Goal: Communication & Community: Answer question/provide support

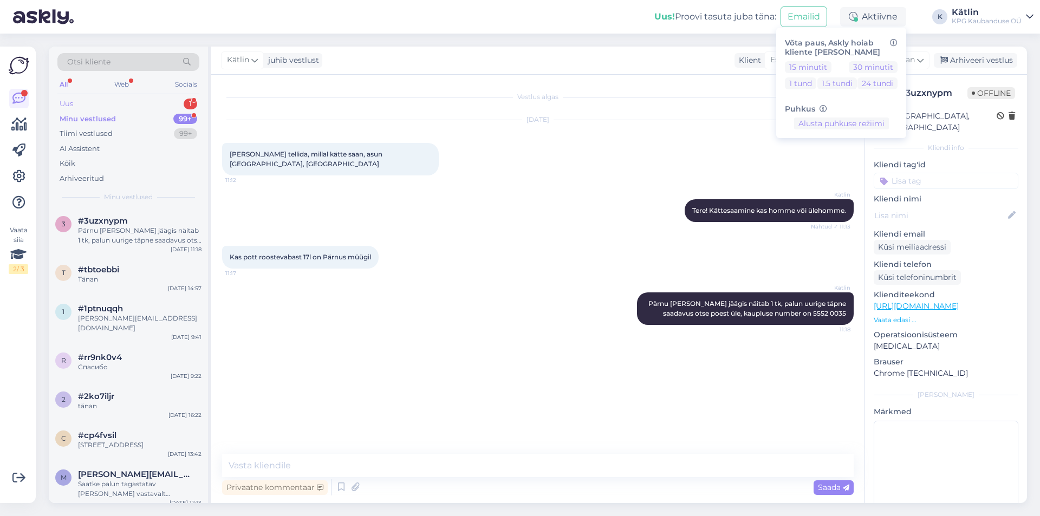
click at [109, 102] on div "Uus 1" at bounding box center [128, 103] width 142 height 15
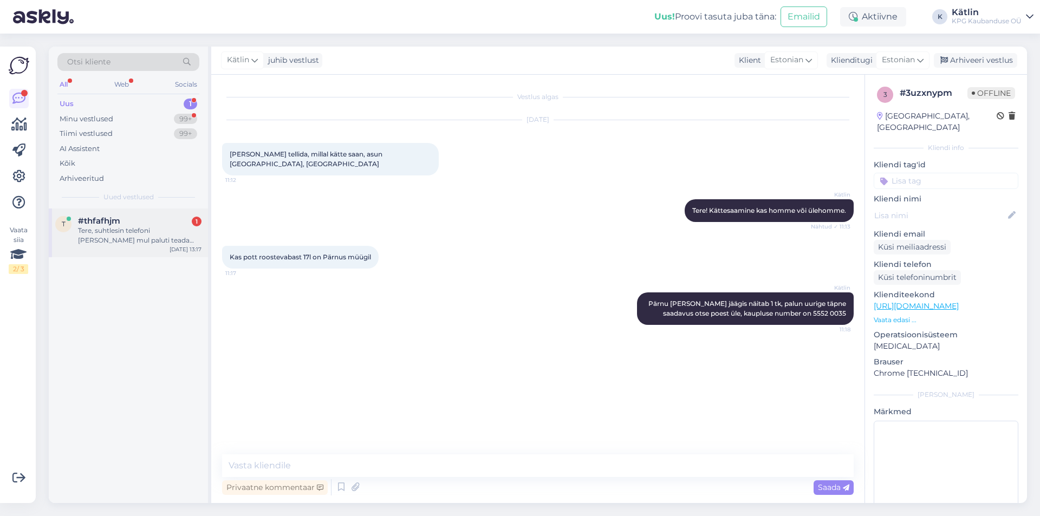
click at [129, 214] on div "t #thfafhjm 1 Tere, suhtlesin telefoni [PERSON_NAME] mul paluti teada anda kui …" at bounding box center [128, 233] width 159 height 49
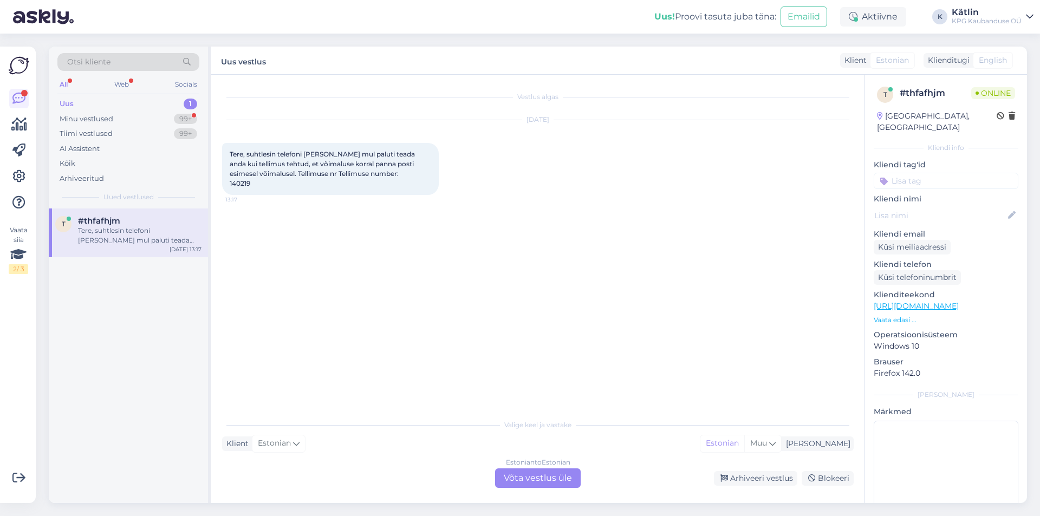
click at [535, 479] on div "Estonian to Estonian Võta vestlus üle" at bounding box center [538, 477] width 86 height 19
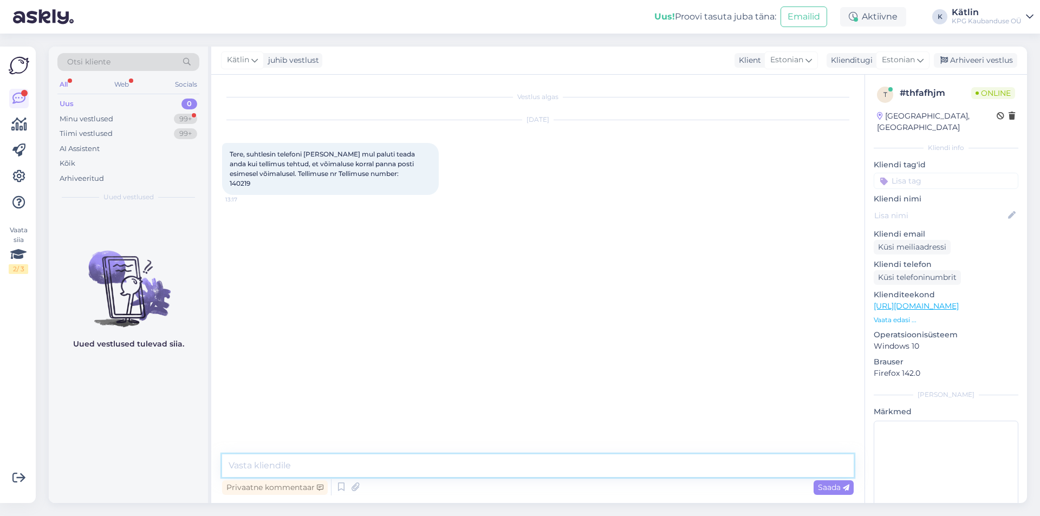
click at [417, 465] on textarea at bounding box center [537, 465] width 631 height 23
type textarea "Tere! Täname, info [PERSON_NAME] edastame selle lattu. [PERSON_NAME] enam ei [P…"
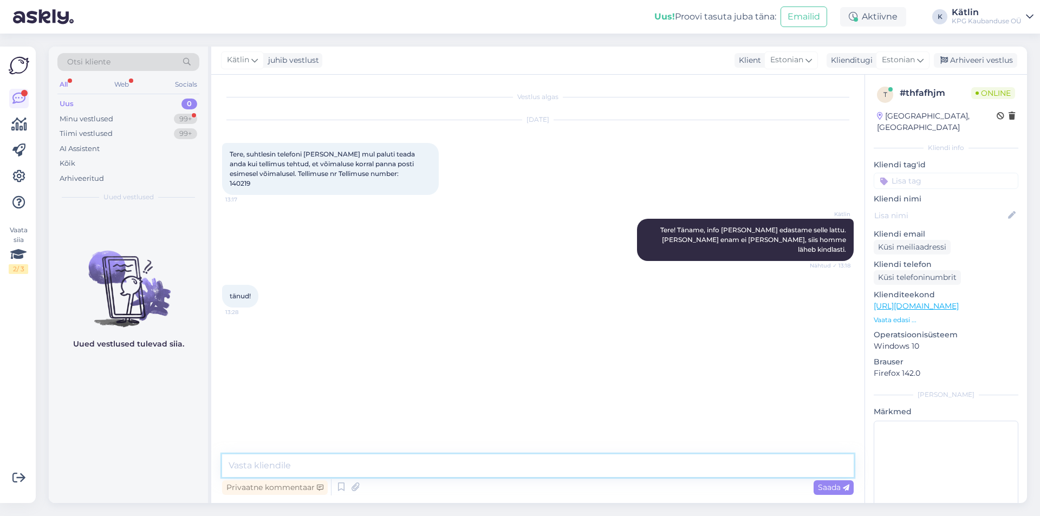
click at [312, 469] on textarea at bounding box center [537, 465] width 631 height 23
click at [863, 18] on div "Aktiivne" at bounding box center [873, 16] width 66 height 19
click at [809, 64] on button "15 minutit" at bounding box center [808, 67] width 47 height 12
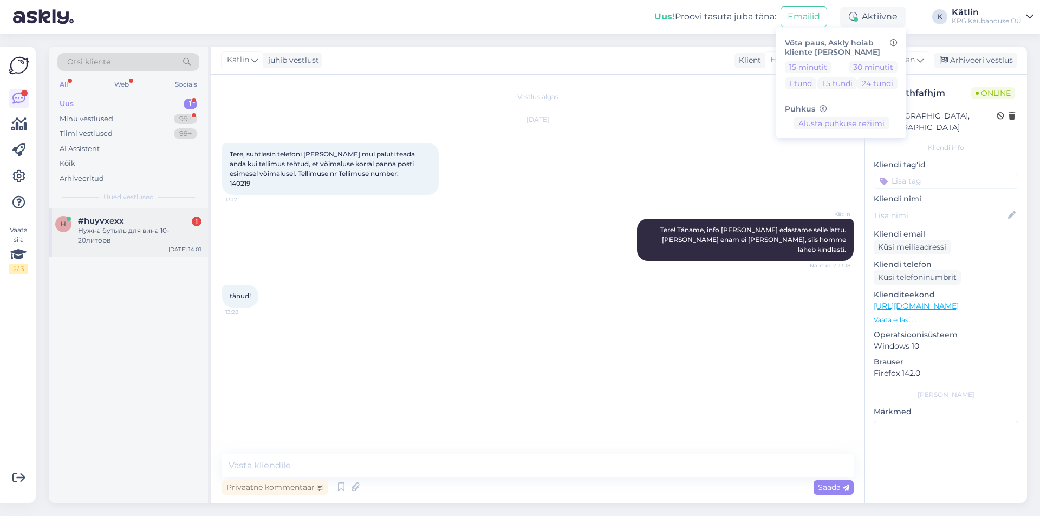
click at [164, 231] on div "Нужна бутыль для вина 10-20литорв" at bounding box center [139, 235] width 123 height 19
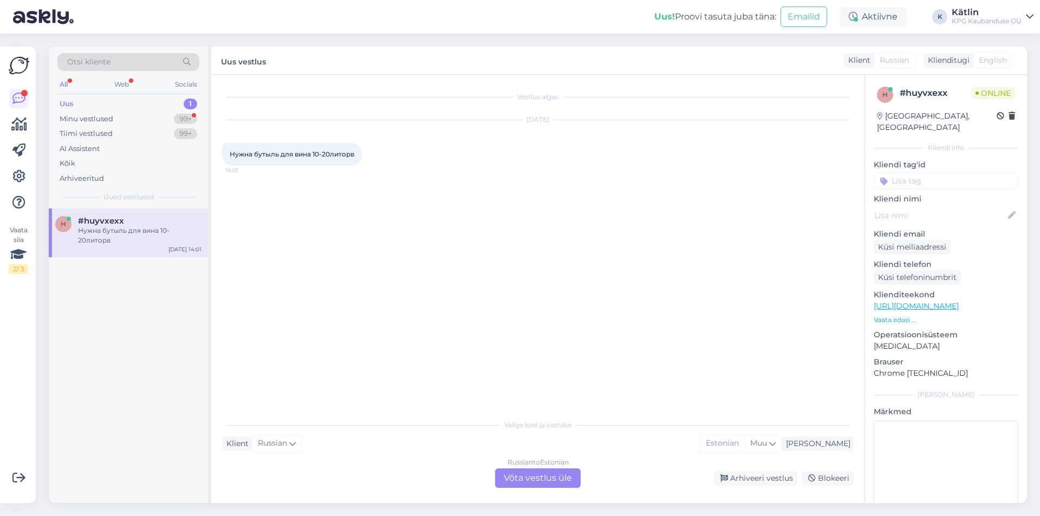
click at [541, 477] on div "Russian to Estonian Võta vestlus üle" at bounding box center [538, 477] width 86 height 19
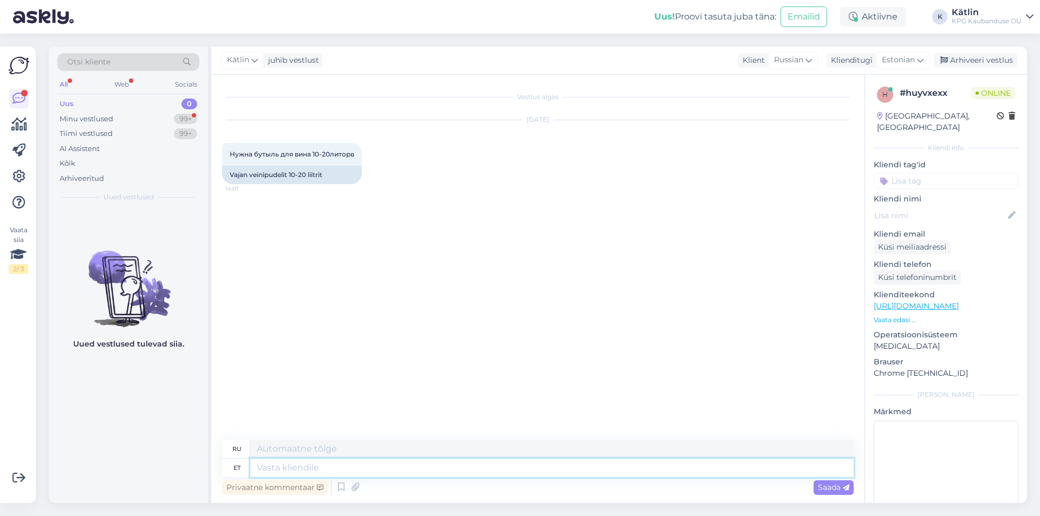
click at [347, 463] on textarea at bounding box center [551, 468] width 603 height 18
paste textarea "[URL][DOMAIN_NAME]"
type textarea "[URL][DOMAIN_NAME]"
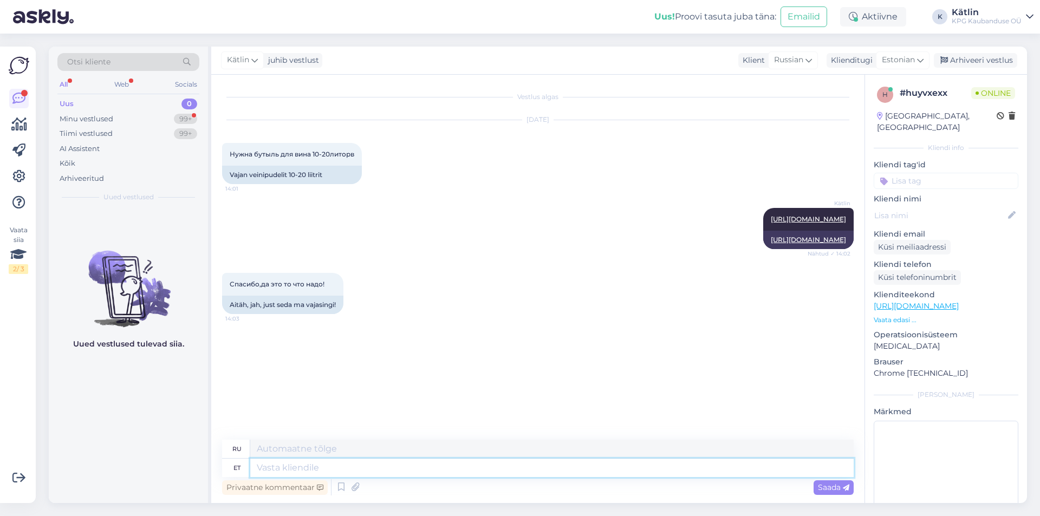
click at [289, 467] on textarea at bounding box center [551, 468] width 603 height 18
type textarea "Pole tgä"
type textarea "Никто"
type textarea "Pole tänu v"
type textarea "Нет, спасибо"
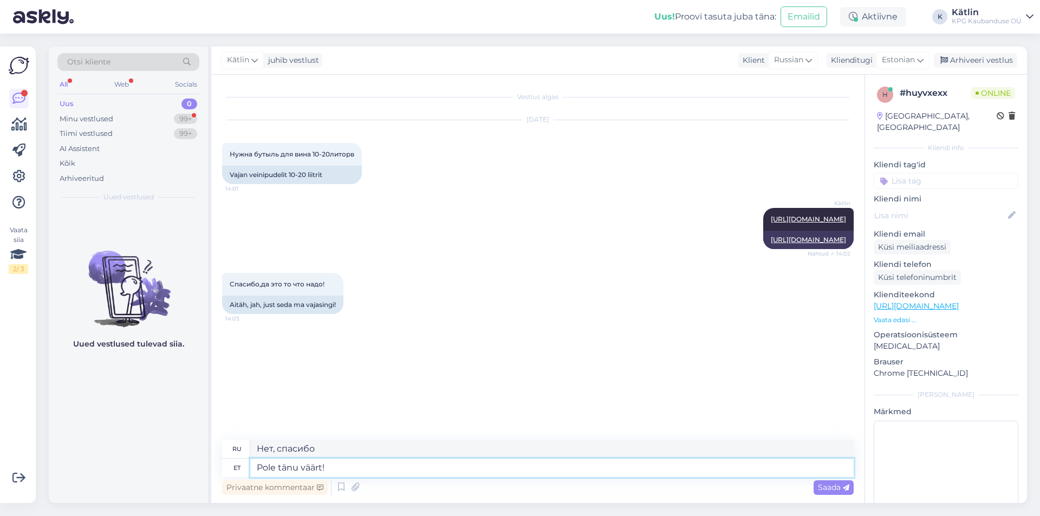
type textarea "Pole tänu väärt!"
type textarea "Не стоит благодарности!"
click at [317, 468] on textarea "Pole tänu väärt!" at bounding box center [551, 468] width 603 height 18
click at [336, 465] on textarea "Pole tänu väärt!" at bounding box center [551, 468] width 603 height 18
